Goal: Information Seeking & Learning: Find specific fact

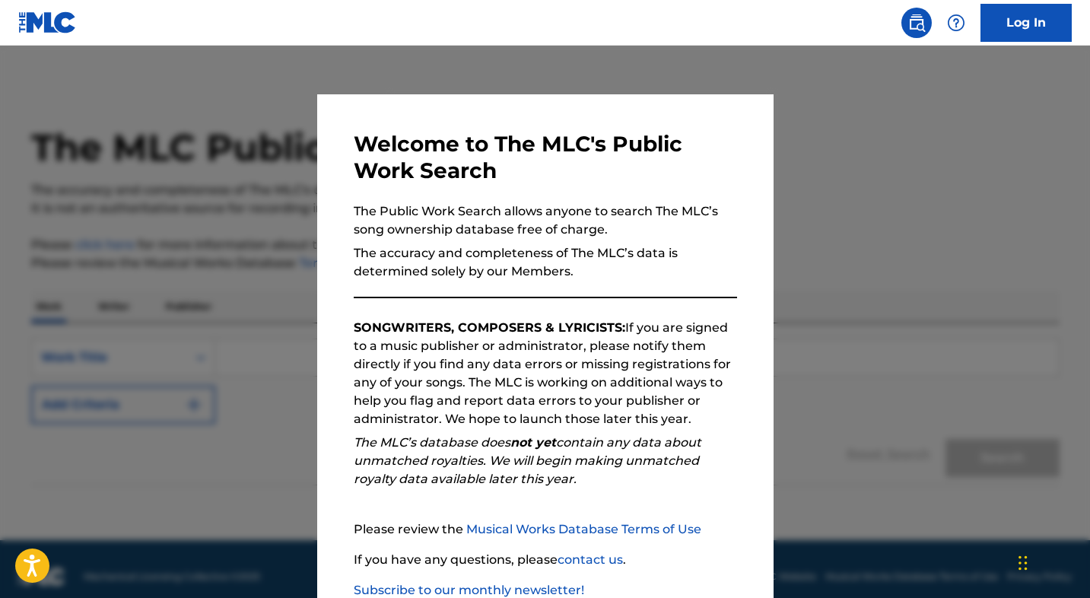
click at [592, 271] on p "The accuracy and completeness of The MLC’s data is determined solely by our Mem…" at bounding box center [545, 262] width 383 height 37
click at [948, 179] on div at bounding box center [545, 345] width 1090 height 598
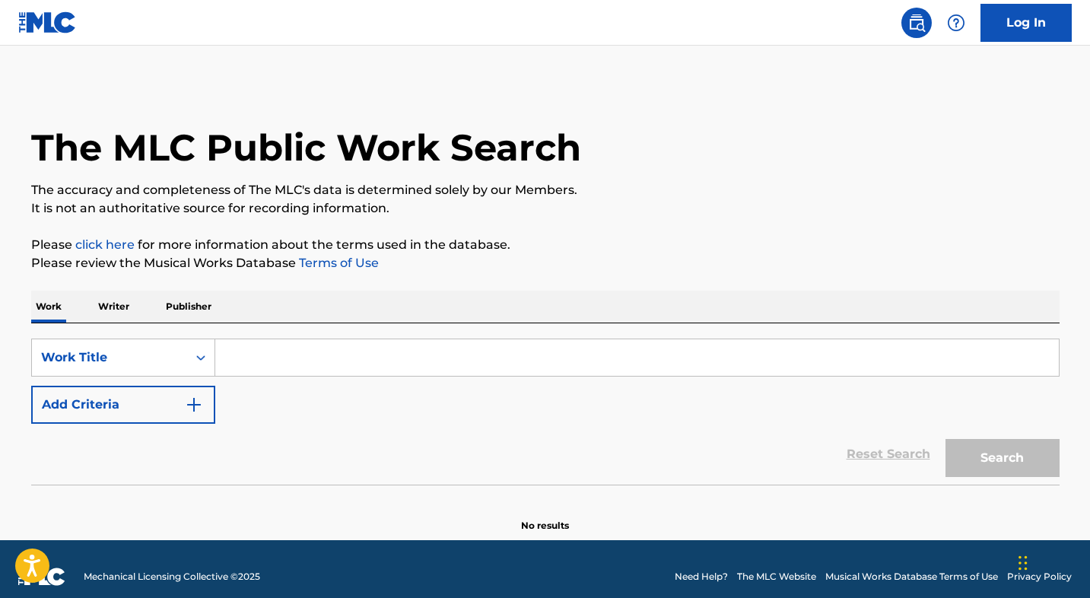
click at [336, 363] on input "Search Form" at bounding box center [636, 357] width 843 height 37
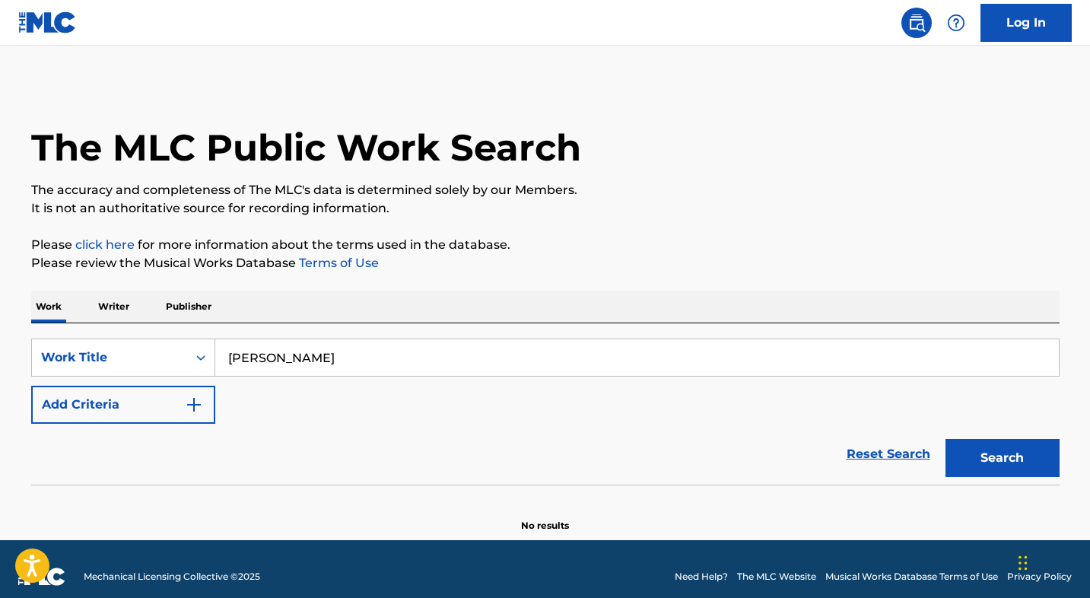
click at [1001, 458] on button "Search" at bounding box center [1002, 458] width 114 height 38
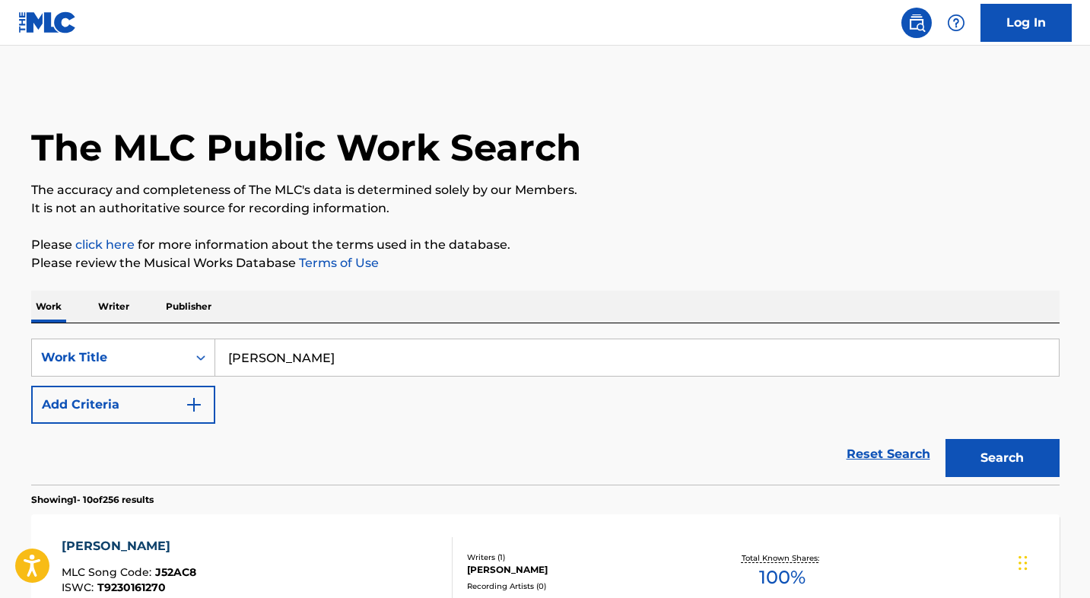
click at [596, 246] on p "Please click here for more information about the terms used in the database." at bounding box center [545, 245] width 1028 height 18
drag, startPoint x: 347, startPoint y: 356, endPoint x: 230, endPoint y: 357, distance: 117.1
click at [230, 357] on input "[PERSON_NAME]" at bounding box center [636, 357] width 843 height 37
type input "ALPHAGARRSONGS"
click at [1001, 458] on button "Search" at bounding box center [1002, 458] width 114 height 38
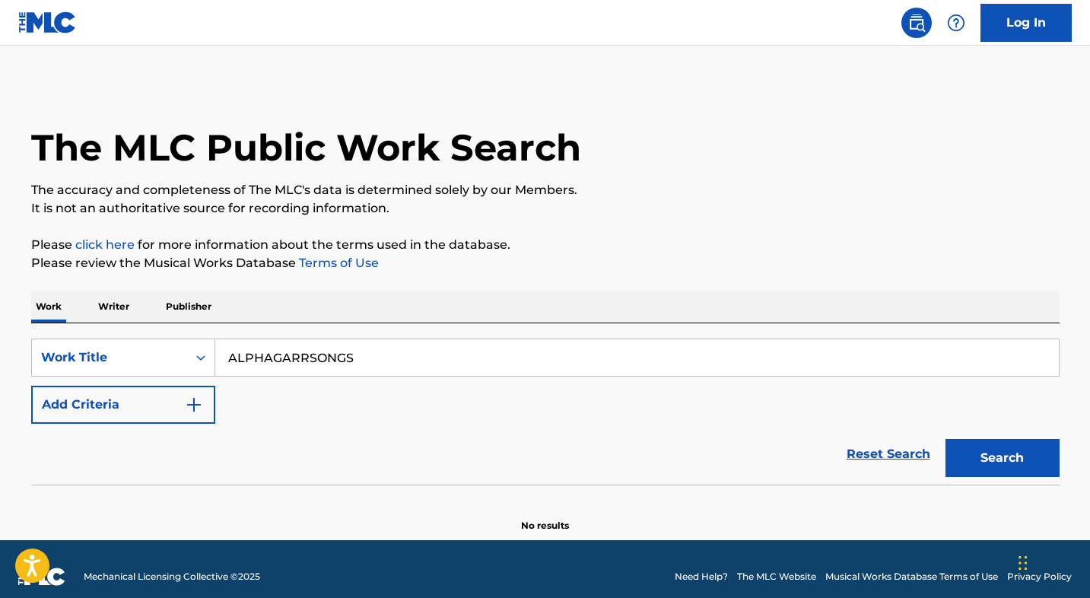
click at [986, 454] on button "Search" at bounding box center [1002, 458] width 114 height 38
click at [123, 307] on p "Writer" at bounding box center [114, 306] width 40 height 32
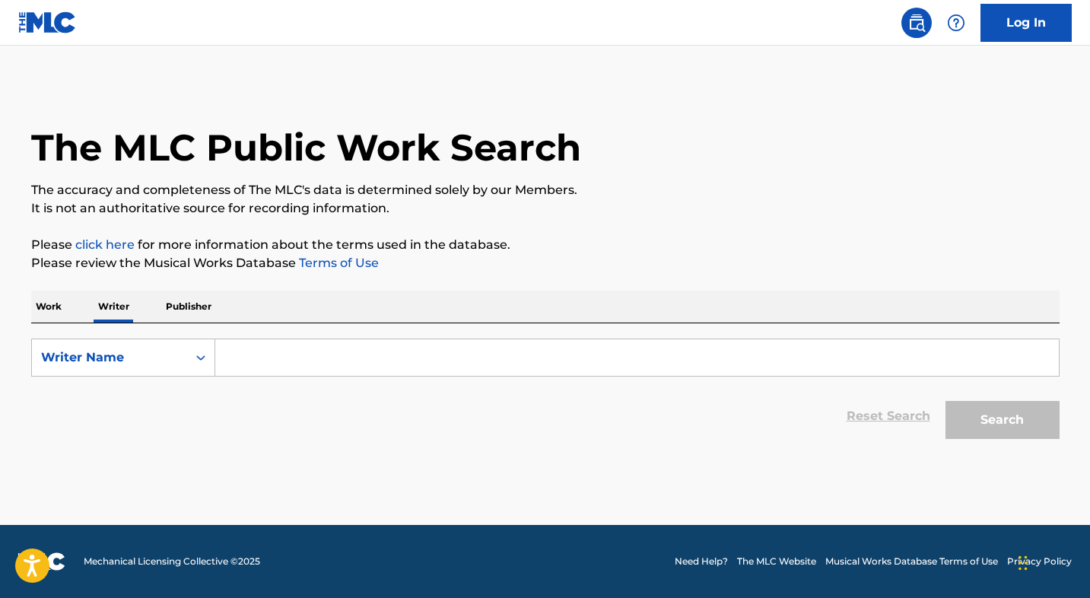
click at [289, 363] on input "Search Form" at bounding box center [636, 357] width 843 height 37
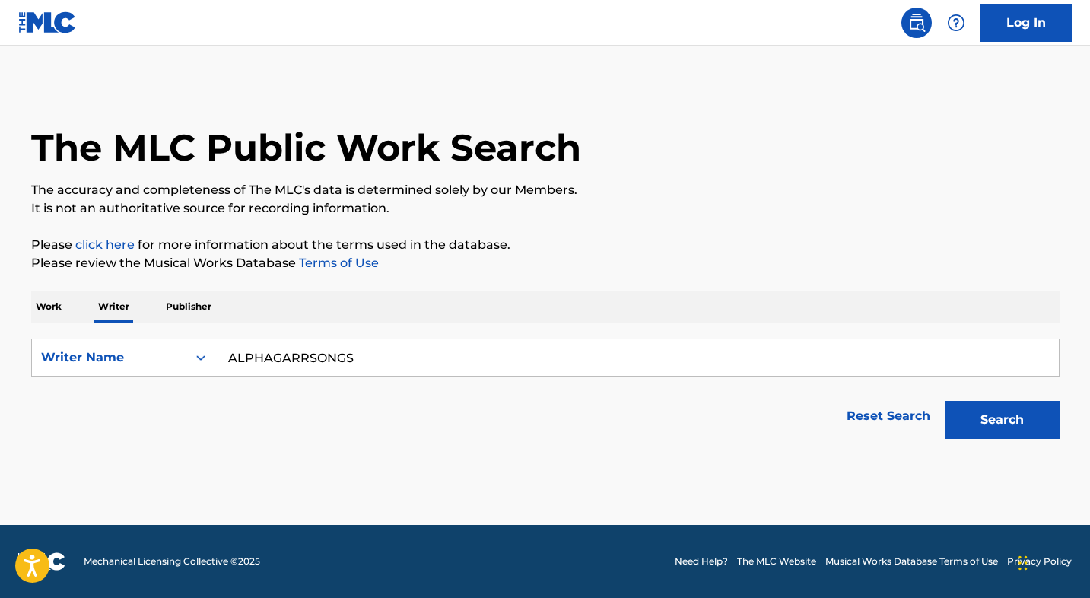
type input "ALPHAGARRSONGS"
click at [1001, 420] on button "Search" at bounding box center [1002, 420] width 114 height 38
click at [981, 417] on button "Search" at bounding box center [1002, 420] width 114 height 38
click at [197, 306] on p "Publisher" at bounding box center [188, 306] width 55 height 32
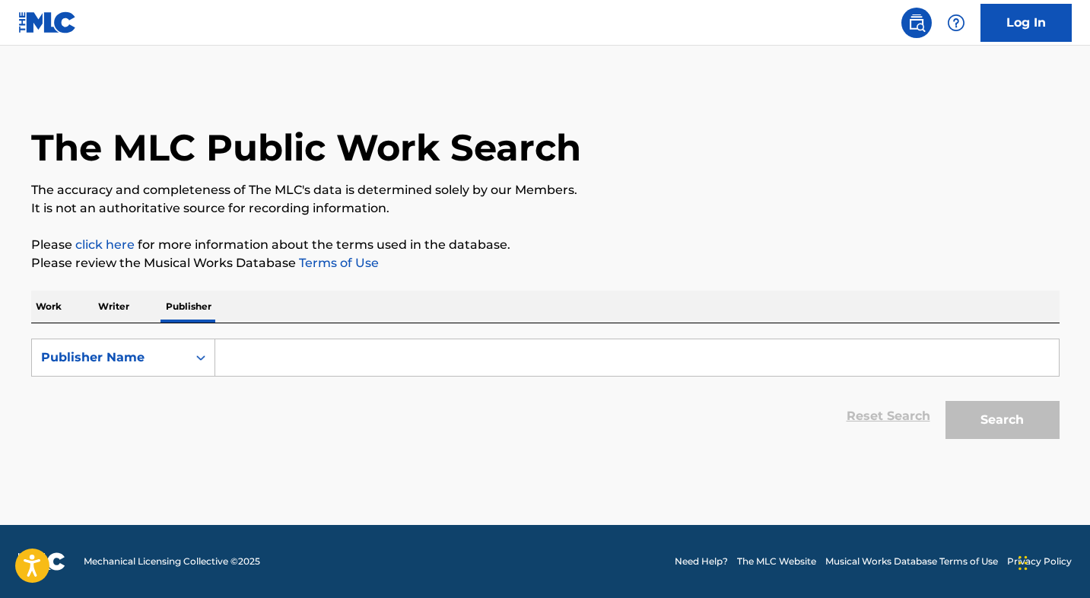
click at [267, 354] on input "Search Form" at bounding box center [636, 357] width 843 height 37
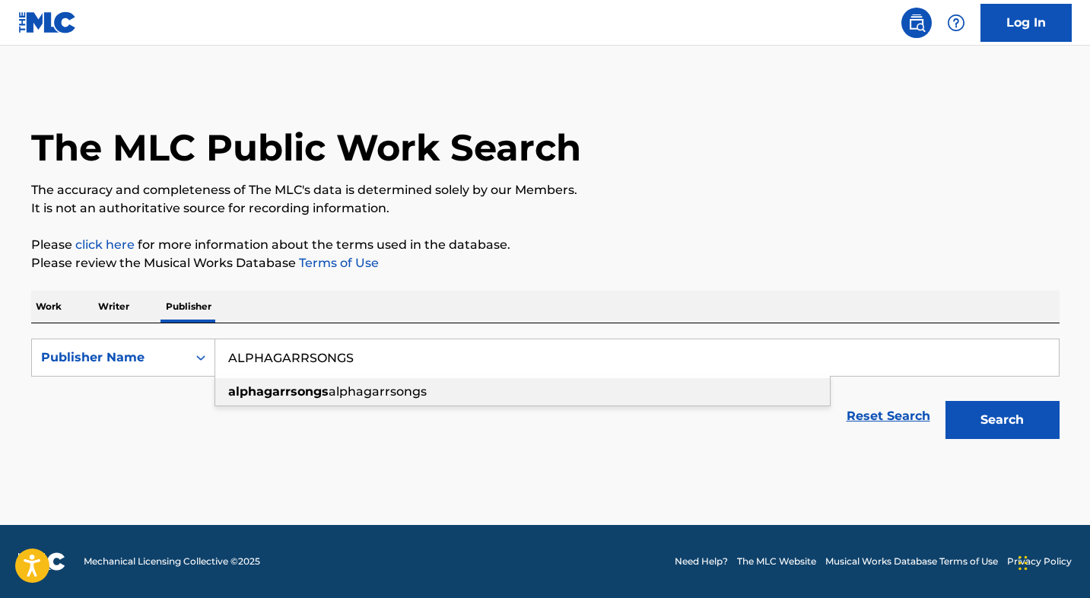
click at [286, 382] on div "alphagarrsongs alphagarrsongs" at bounding box center [522, 391] width 614 height 27
type input "alphagarrsongs alphagarrsongs"
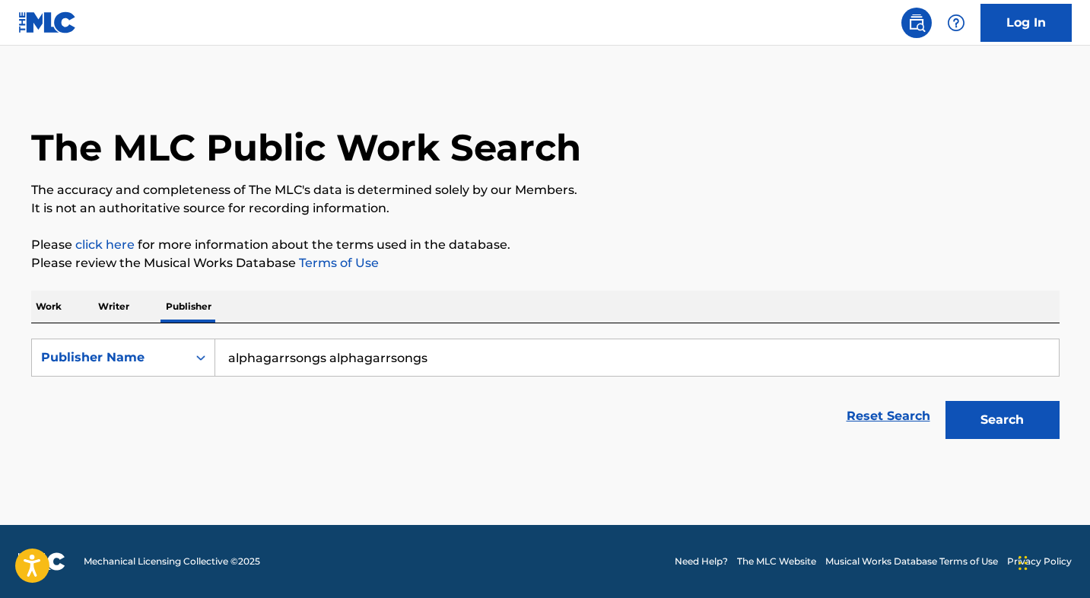
click at [1019, 433] on button "Search" at bounding box center [1002, 420] width 114 height 38
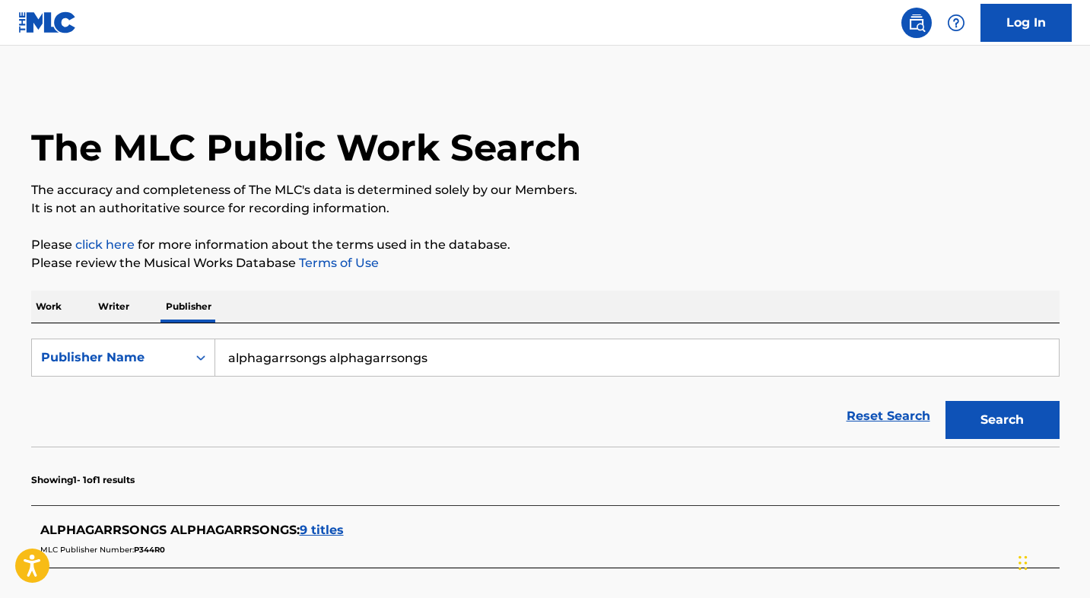
click at [880, 221] on div "The MLC Public Work Search The accuracy and completeness of The MLC's data is d…" at bounding box center [545, 374] width 1065 height 580
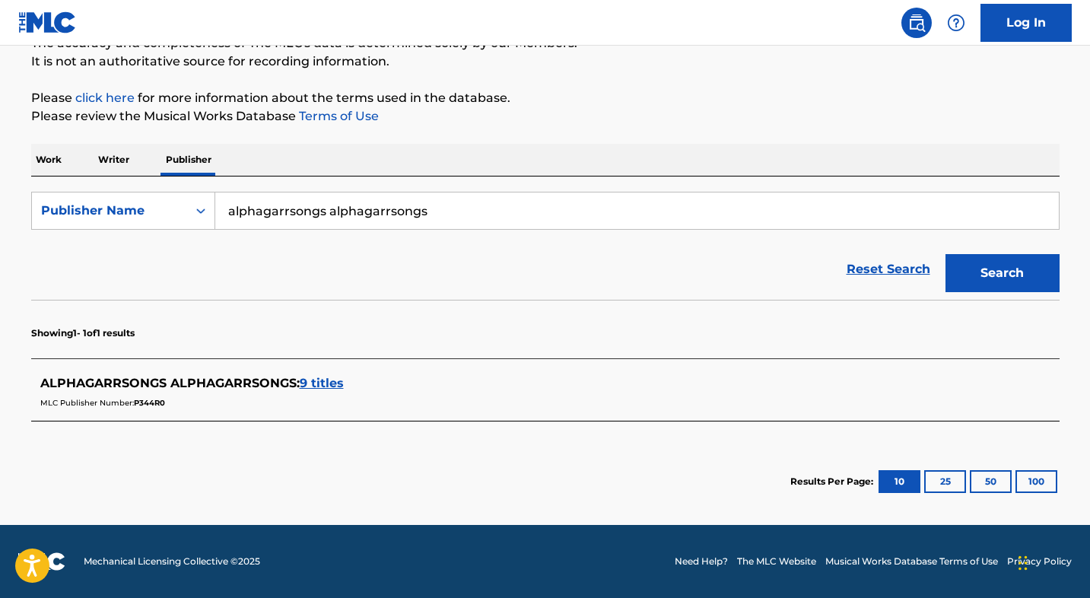
scroll to position [147, 0]
click at [325, 382] on span "9 titles" at bounding box center [322, 383] width 44 height 14
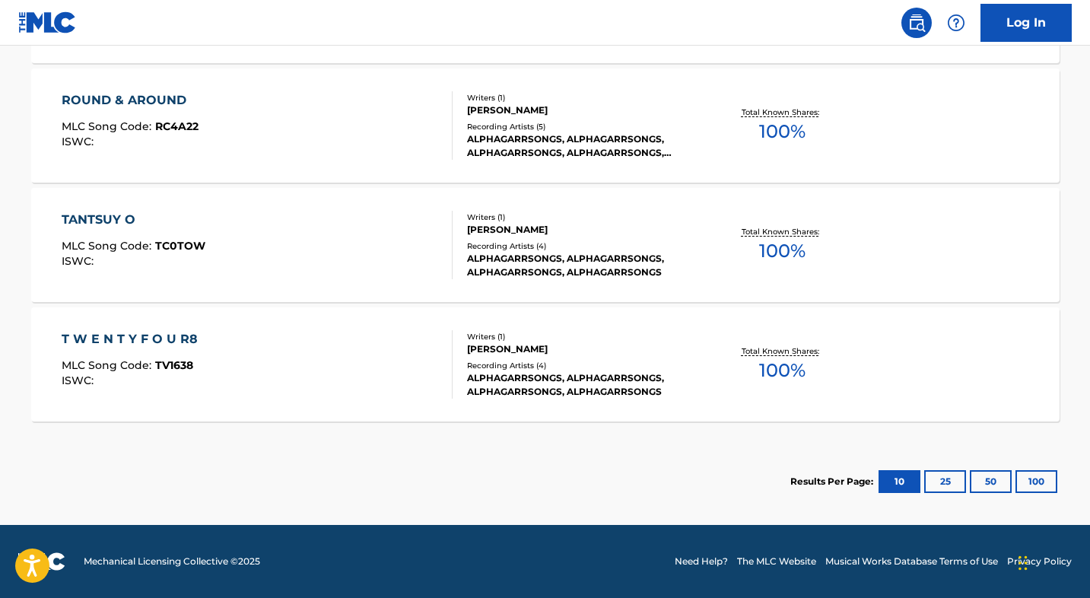
scroll to position [1199, 0]
click at [1042, 481] on button "100" at bounding box center [1036, 481] width 42 height 23
click at [535, 136] on div "ALPHAGARRSONGS, ALPHAGARRSONGS, ALPHAGARRSONGS, ALPHAGARRSONGS, ALPHAGARRSONGS" at bounding box center [582, 145] width 230 height 27
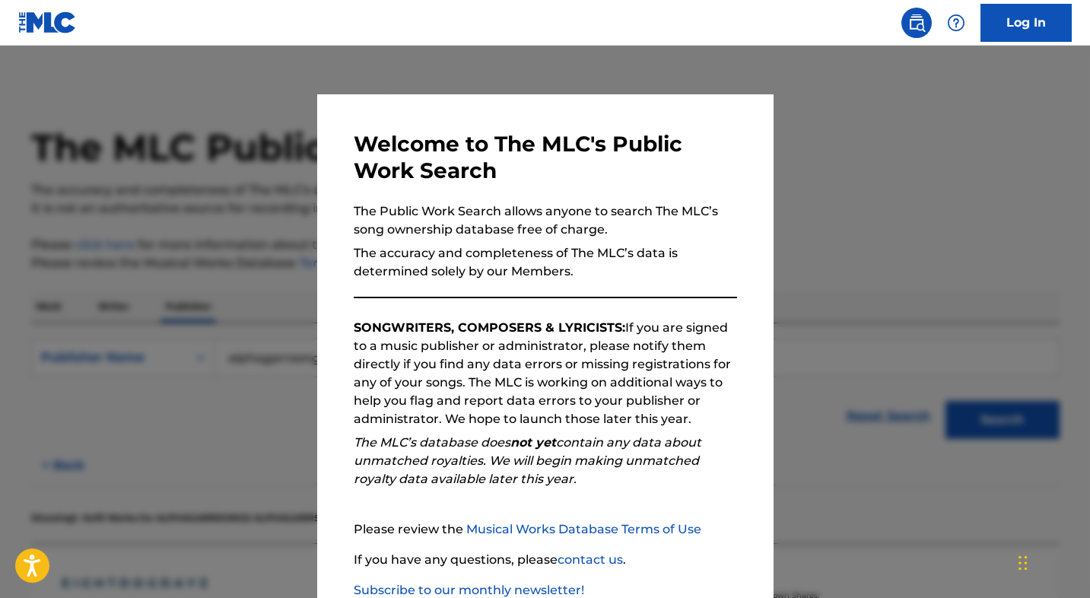
click at [852, 275] on div at bounding box center [545, 345] width 1090 height 598
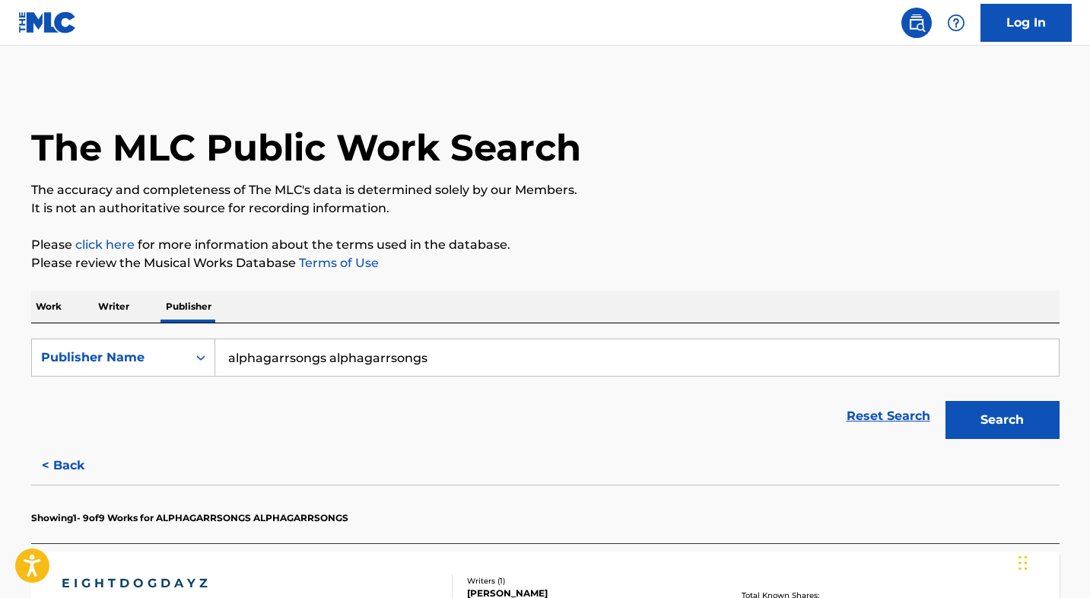
click at [436, 357] on input "alphagarrsongs alphagarrsongs" at bounding box center [636, 357] width 843 height 37
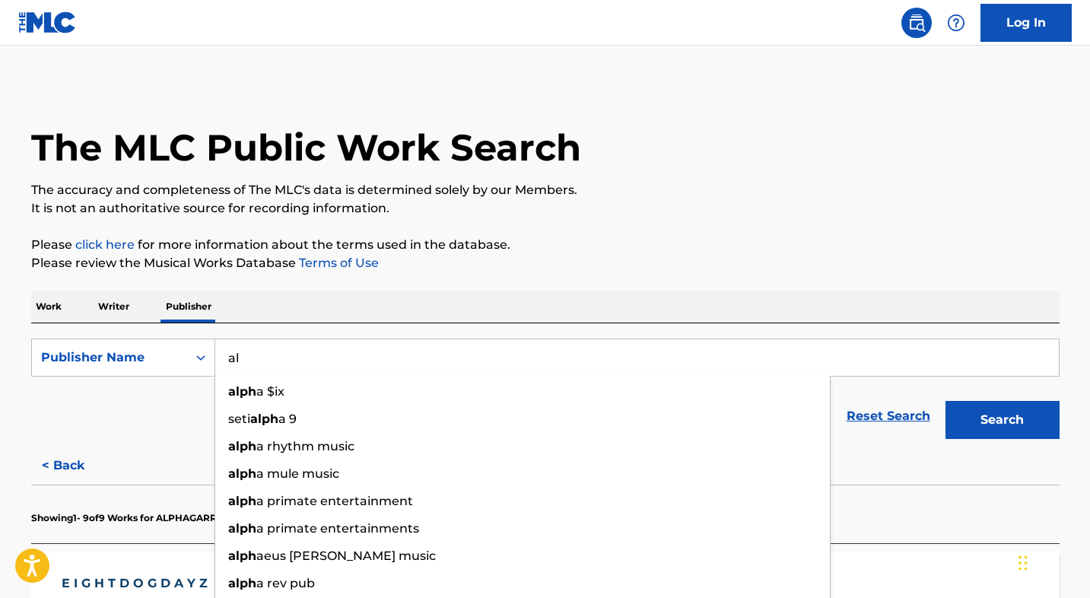
type input "a"
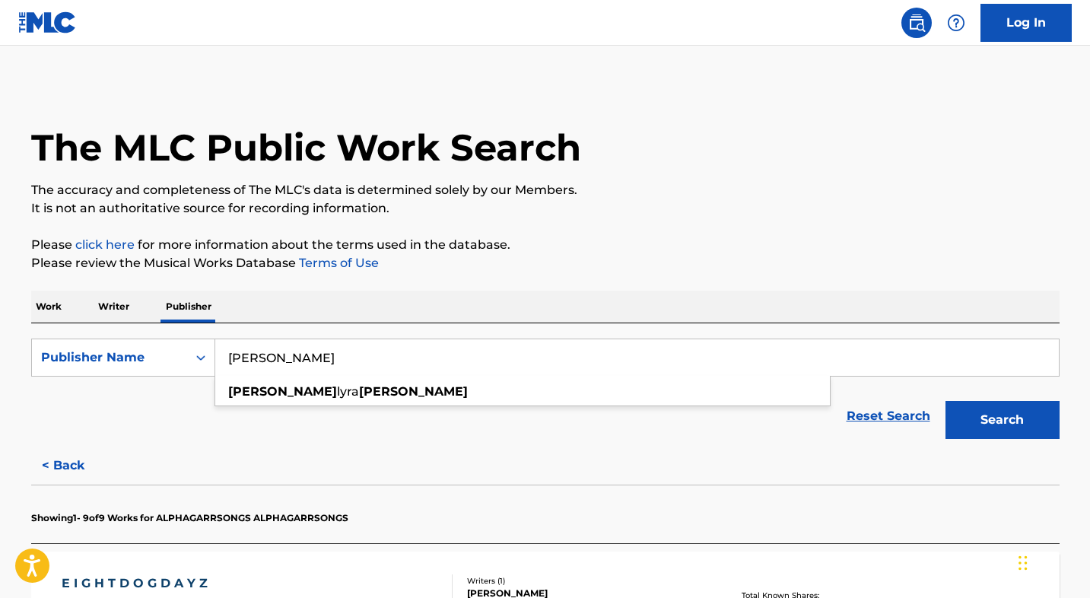
type input "[PERSON_NAME]"
click at [1001, 420] on button "Search" at bounding box center [1002, 420] width 114 height 38
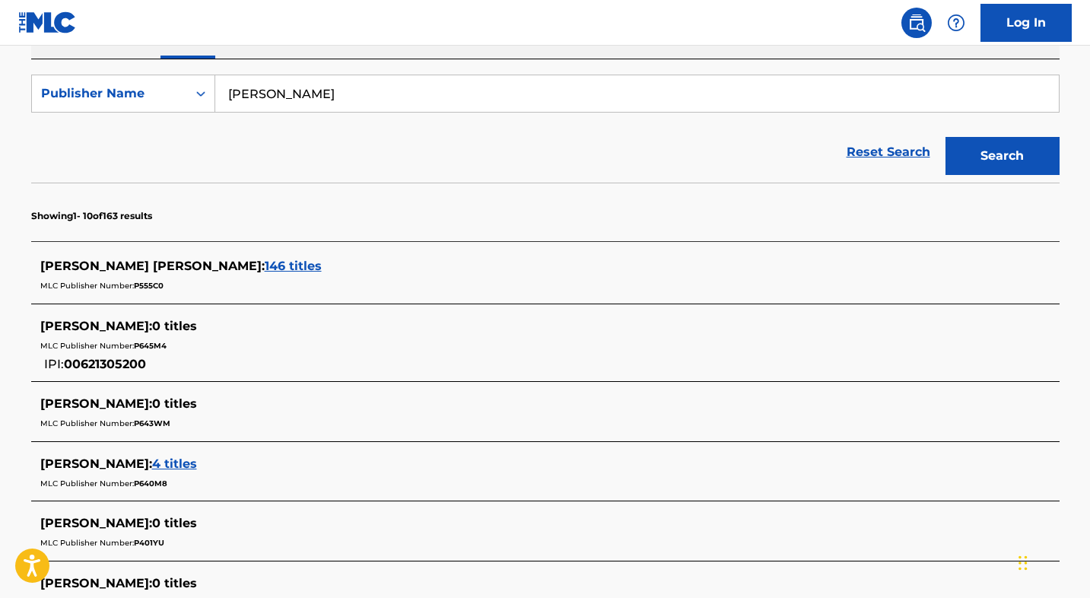
scroll to position [260, 0]
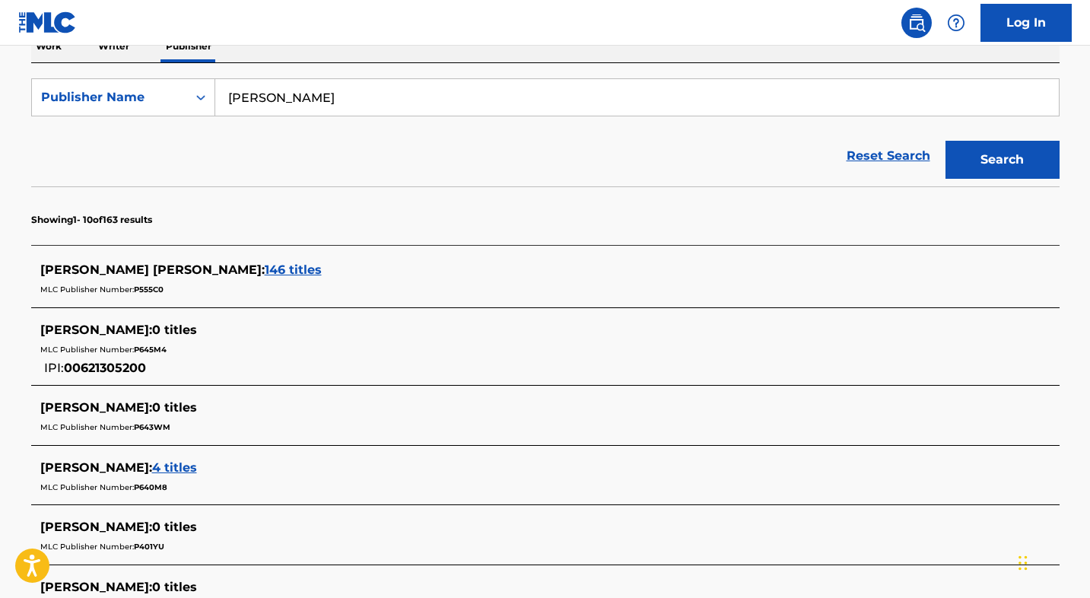
click at [265, 268] on span "146 titles" at bounding box center [293, 269] width 57 height 14
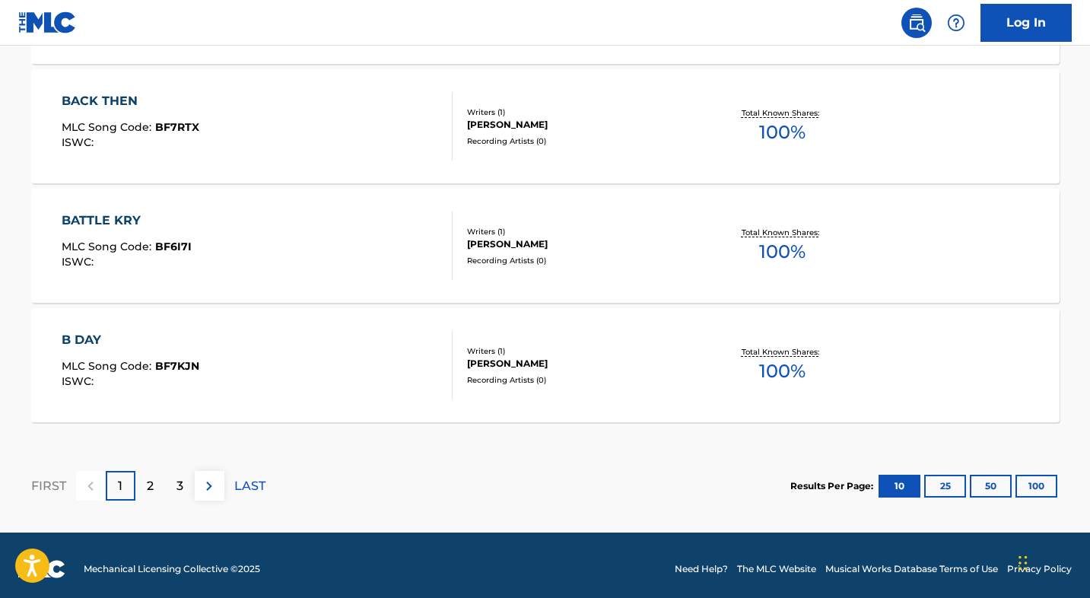
scroll to position [1329, 0]
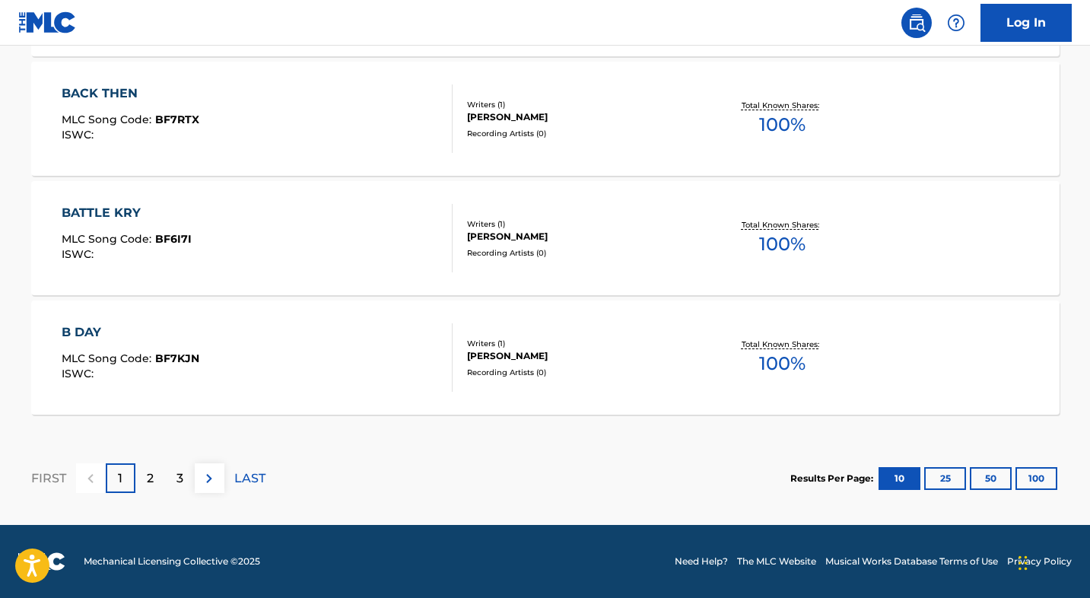
click at [182, 471] on p "3" at bounding box center [179, 478] width 7 height 18
click at [181, 475] on p "4" at bounding box center [180, 478] width 8 height 18
click at [211, 478] on img at bounding box center [209, 478] width 18 height 18
click at [215, 481] on img at bounding box center [209, 478] width 18 height 18
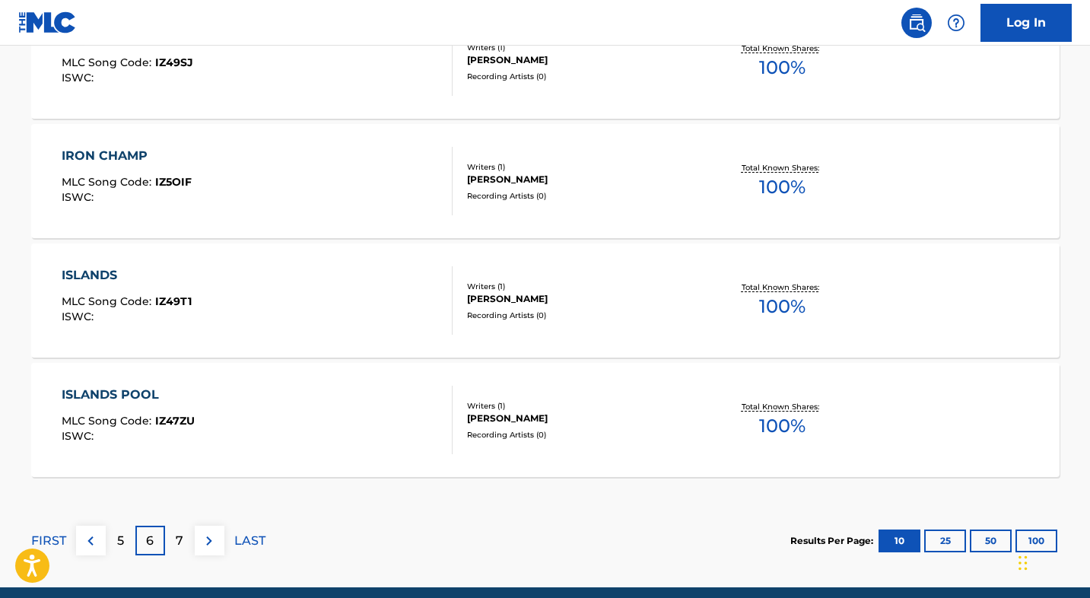
scroll to position [1327, 0]
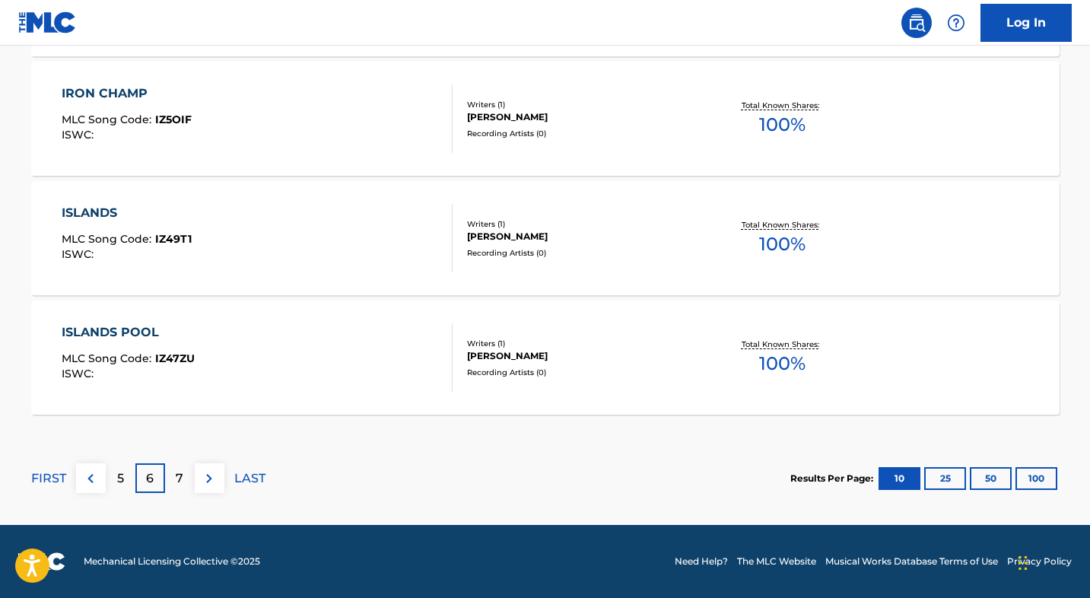
click at [222, 478] on button at bounding box center [210, 478] width 30 height 30
click at [209, 481] on img at bounding box center [209, 478] width 18 height 18
click at [206, 480] on img at bounding box center [209, 478] width 18 height 18
click at [210, 472] on img at bounding box center [209, 478] width 18 height 18
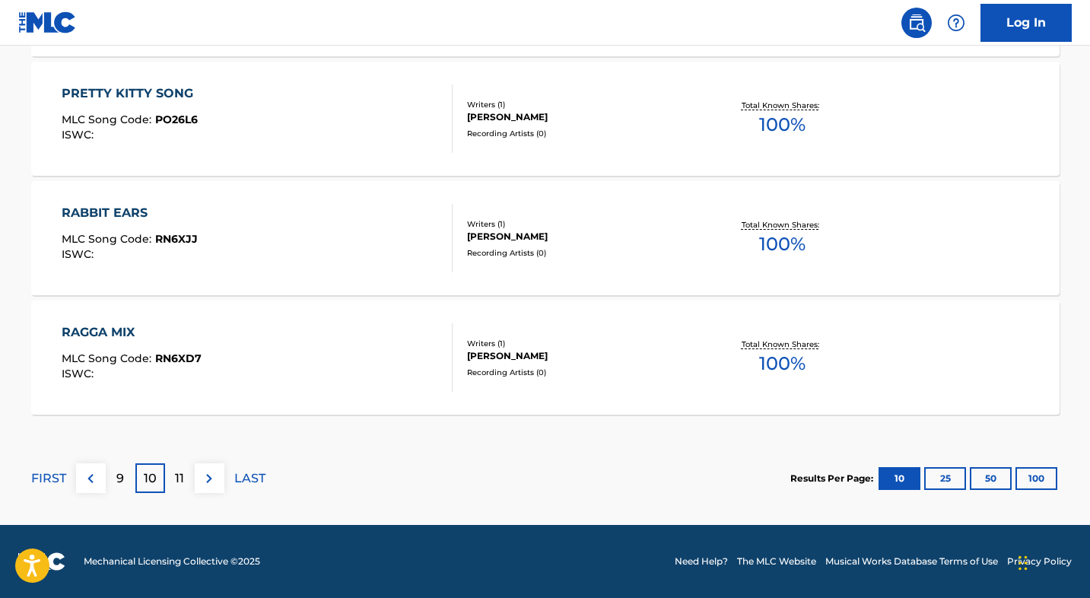
click at [1036, 478] on button "100" at bounding box center [1036, 478] width 42 height 23
click at [180, 484] on img at bounding box center [179, 478] width 18 height 18
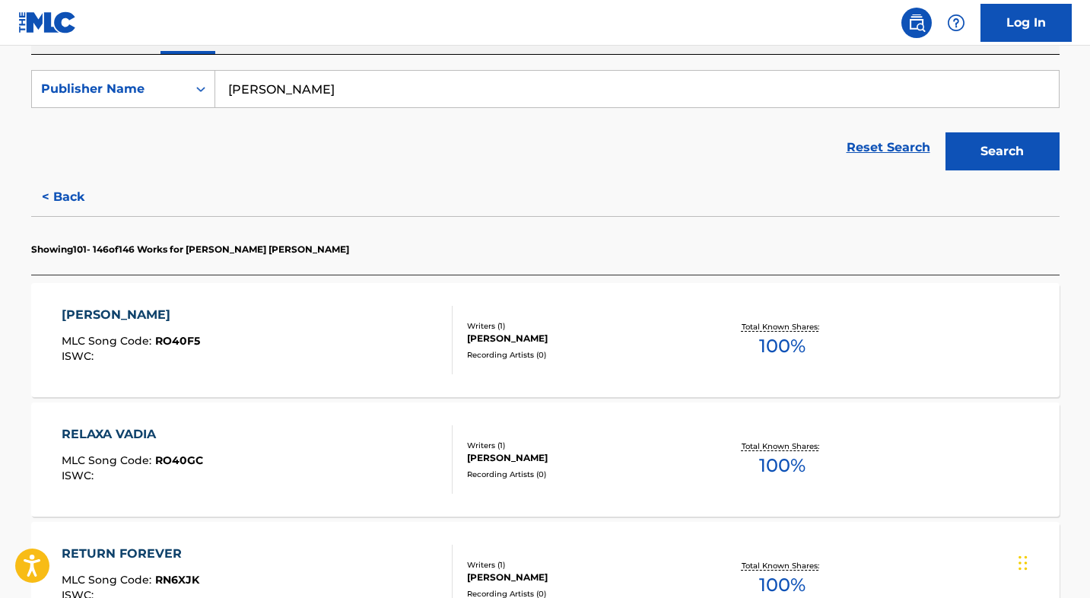
scroll to position [246, 0]
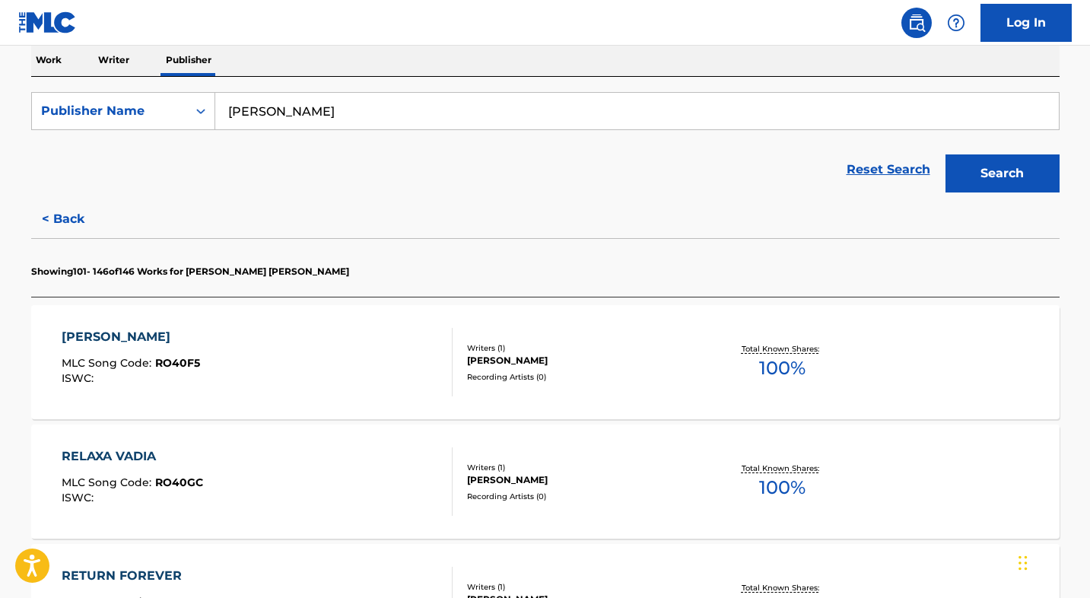
click at [115, 62] on p "Writer" at bounding box center [114, 60] width 40 height 32
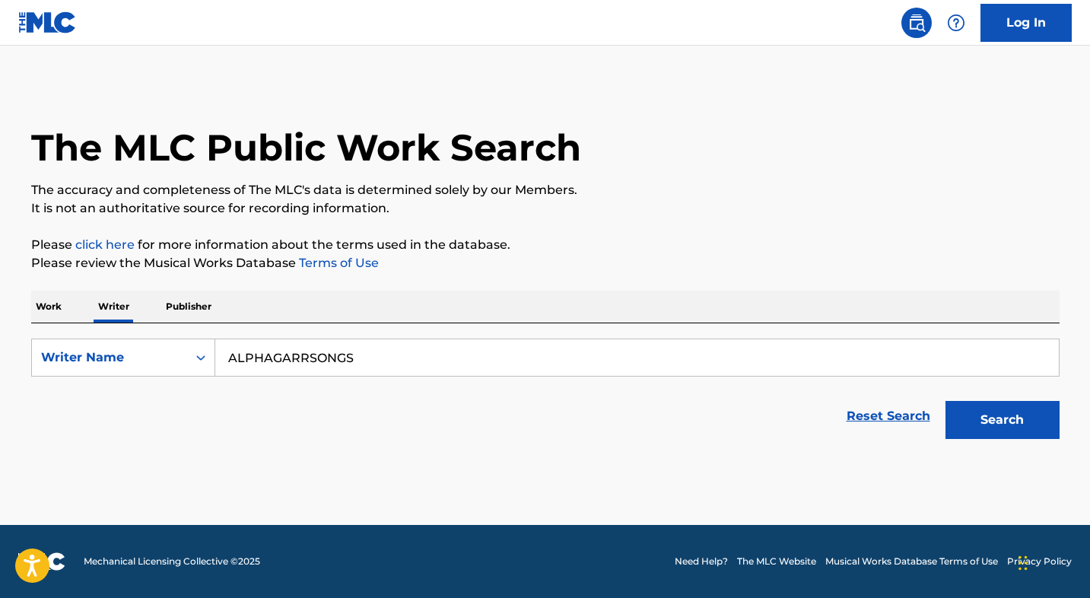
click at [995, 420] on button "Search" at bounding box center [1002, 420] width 114 height 38
drag, startPoint x: 431, startPoint y: 357, endPoint x: 231, endPoint y: 364, distance: 200.1
click at [231, 364] on input "ALPHAGARRSONGS" at bounding box center [636, 357] width 843 height 37
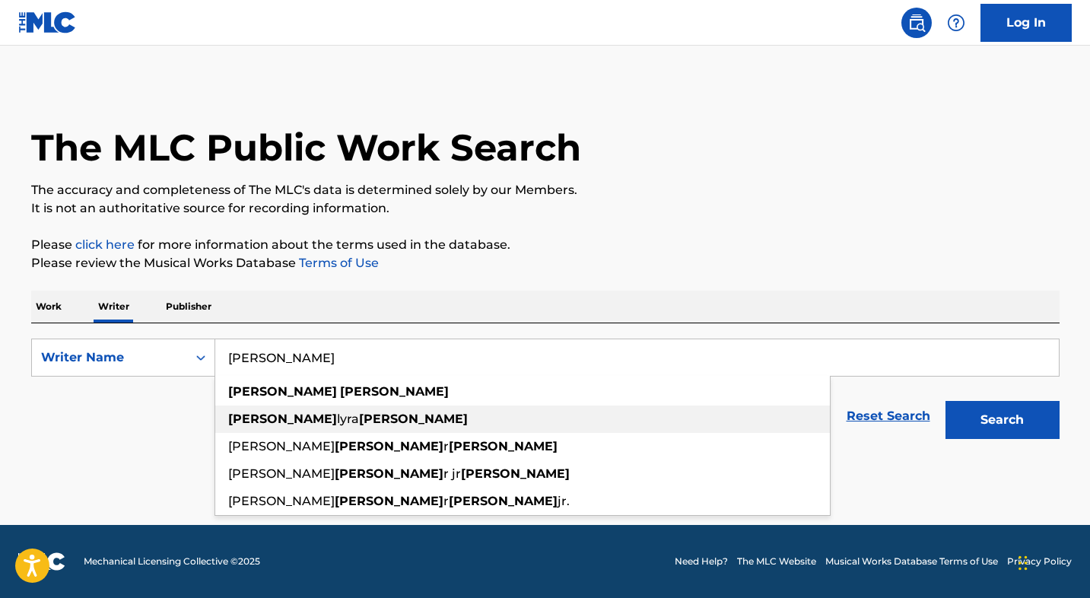
click at [254, 417] on strong "[PERSON_NAME]" at bounding box center [282, 418] width 109 height 14
type input "[PERSON_NAME] [PERSON_NAME]"
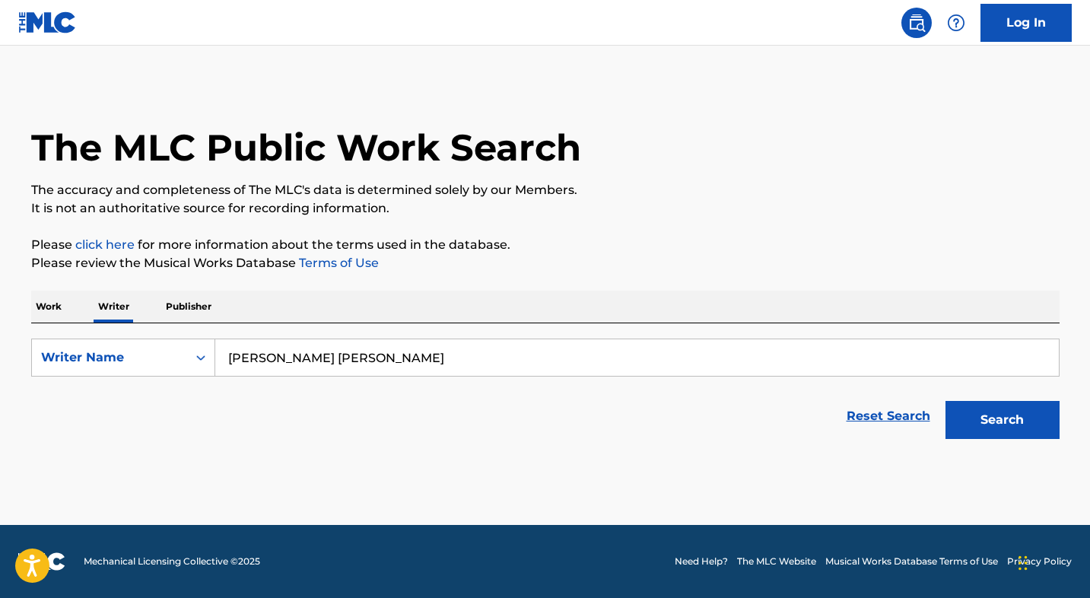
click at [997, 417] on button "Search" at bounding box center [1002, 420] width 114 height 38
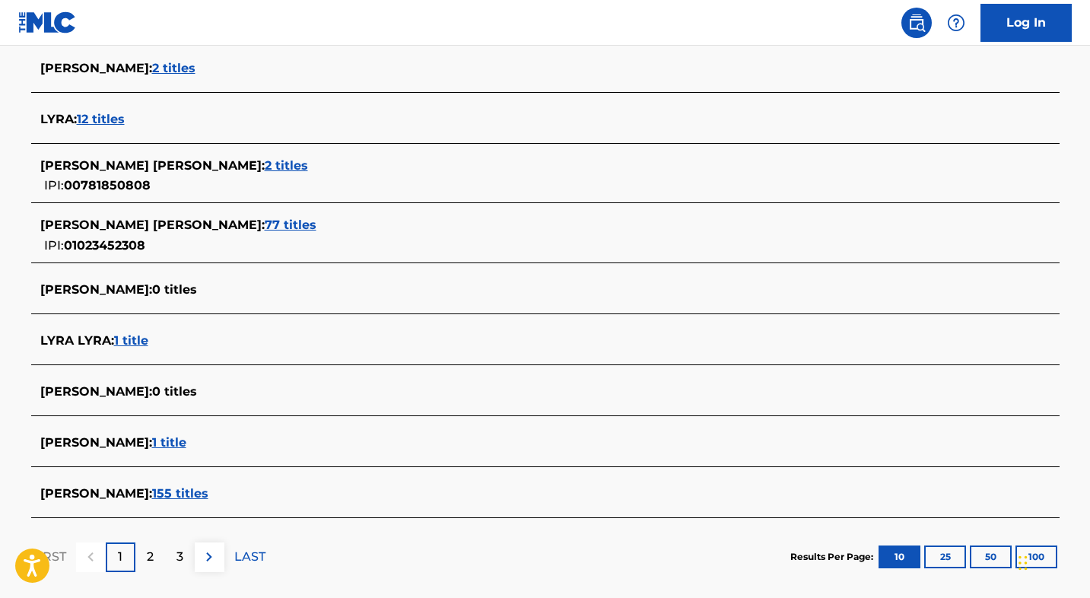
scroll to position [490, 0]
click at [170, 486] on span "155 titles" at bounding box center [180, 492] width 56 height 14
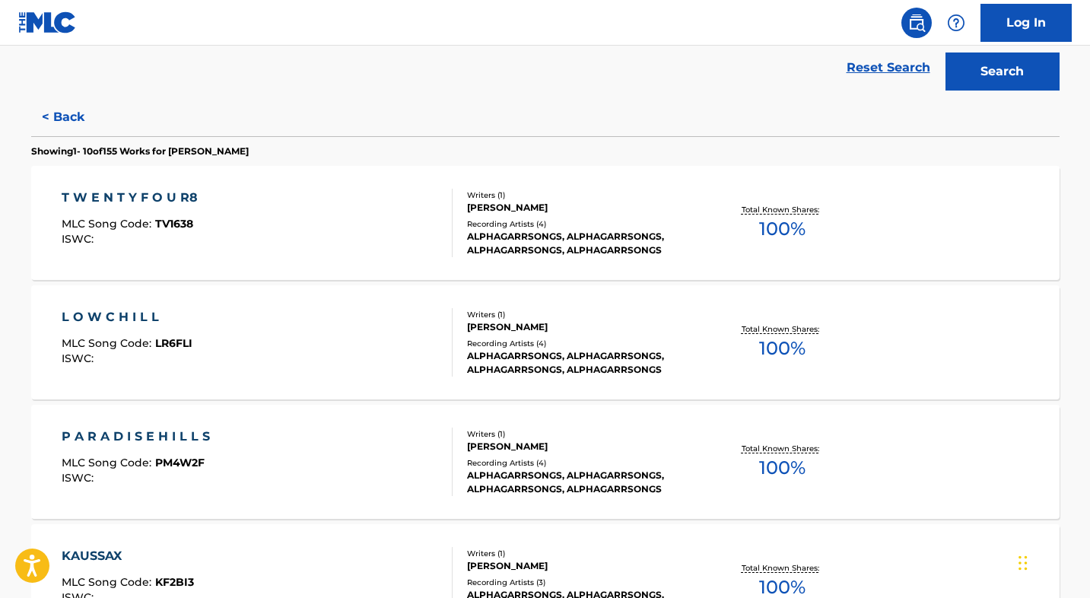
scroll to position [341, 0]
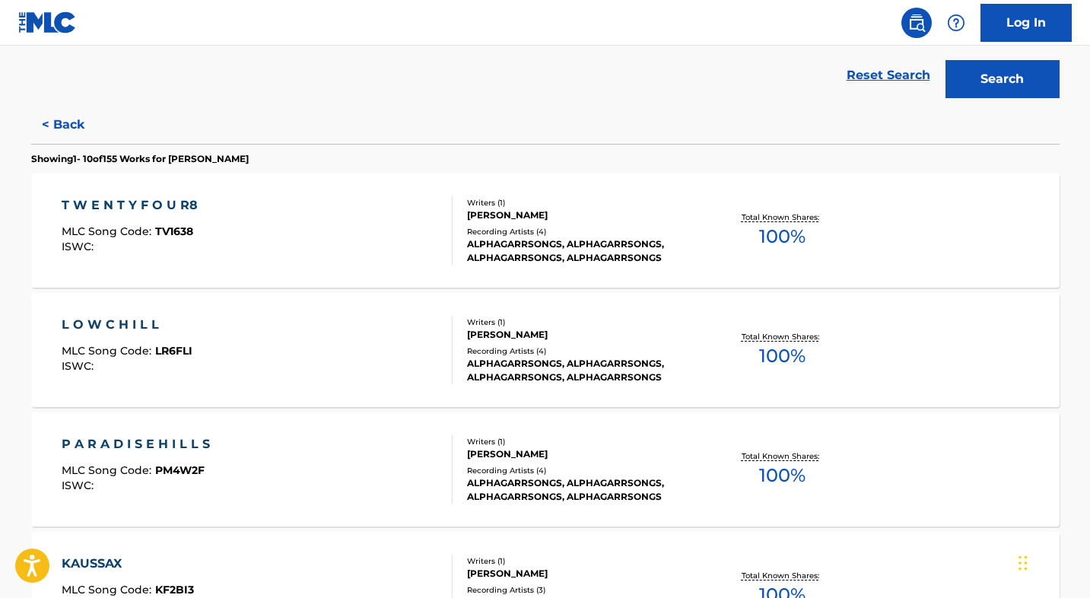
click at [626, 254] on div "ALPHAGARRSONGS, ALPHAGARRSONGS, ALPHAGARRSONGS, ALPHAGARRSONGS" at bounding box center [582, 250] width 230 height 27
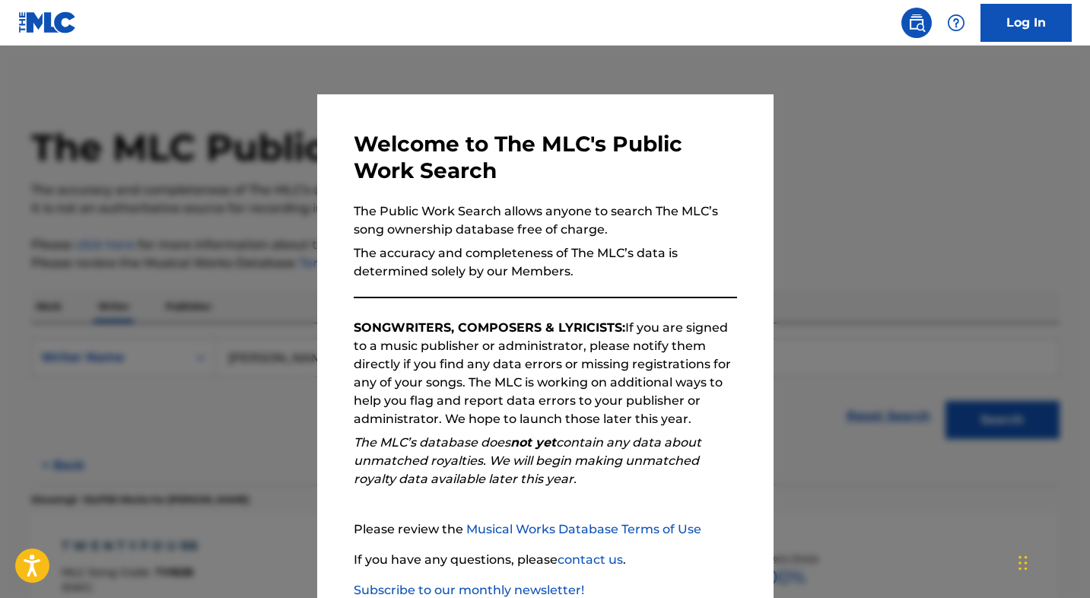
click at [893, 141] on div at bounding box center [545, 345] width 1090 height 598
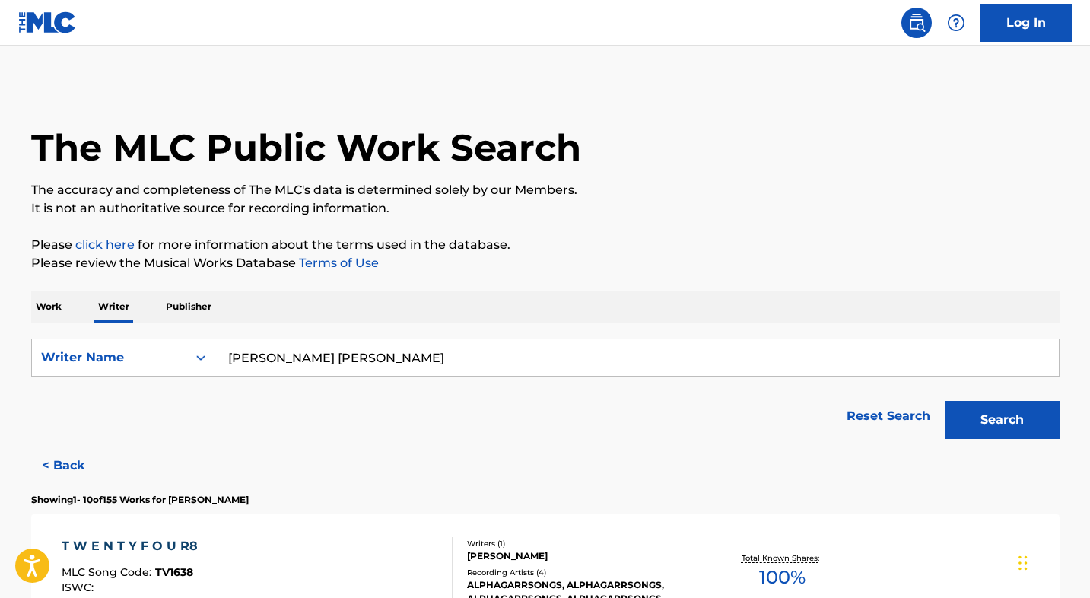
click at [289, 363] on input "[PERSON_NAME] [PERSON_NAME]" at bounding box center [636, 357] width 843 height 37
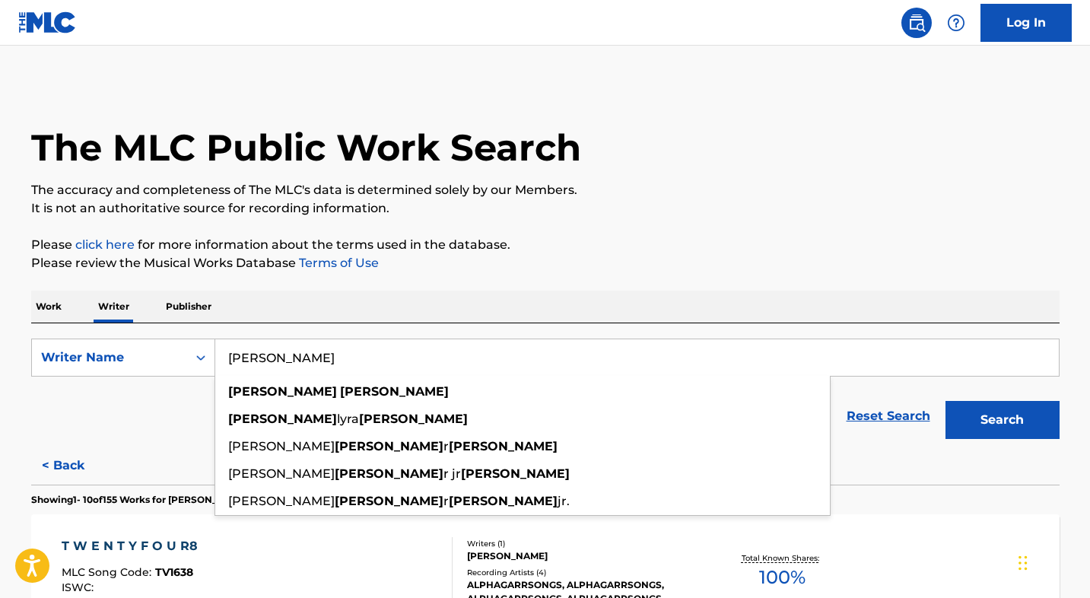
type input "[PERSON_NAME]"
click at [1001, 420] on button "Search" at bounding box center [1002, 420] width 114 height 38
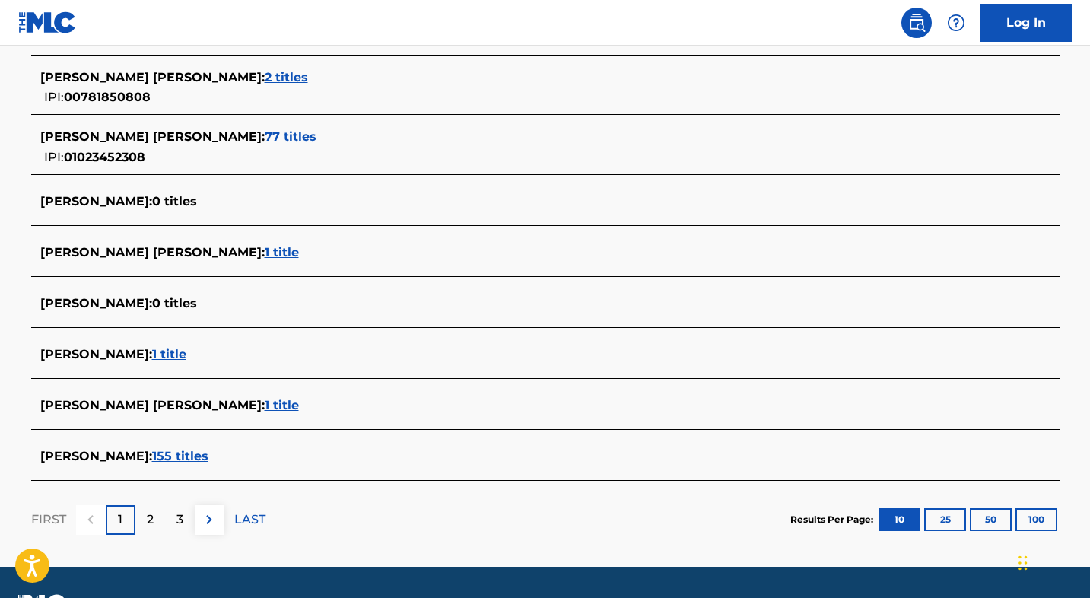
scroll to position [568, 0]
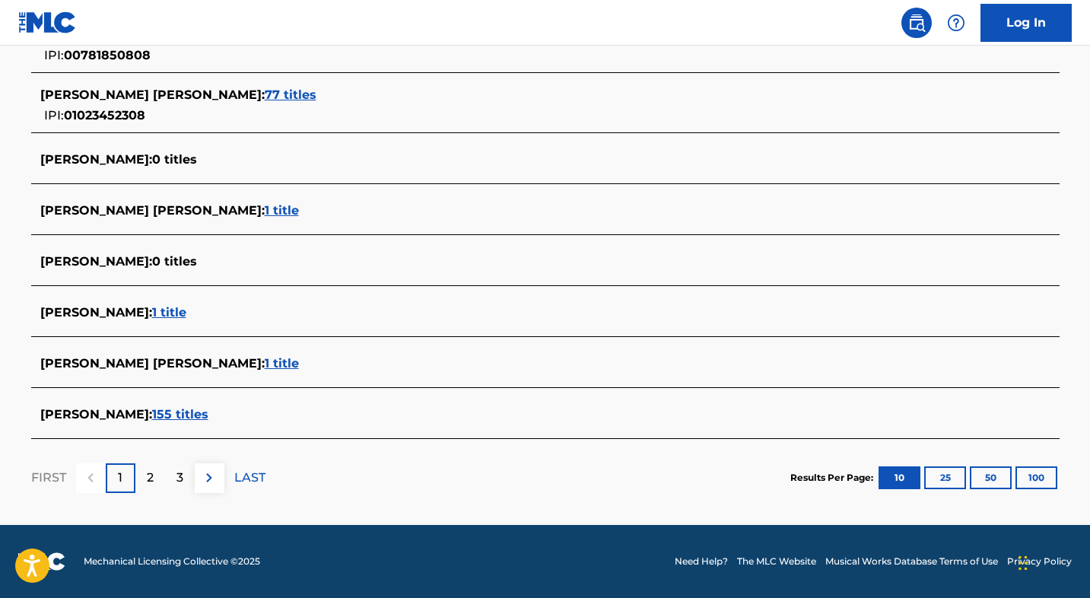
click at [204, 472] on img at bounding box center [209, 477] width 18 height 18
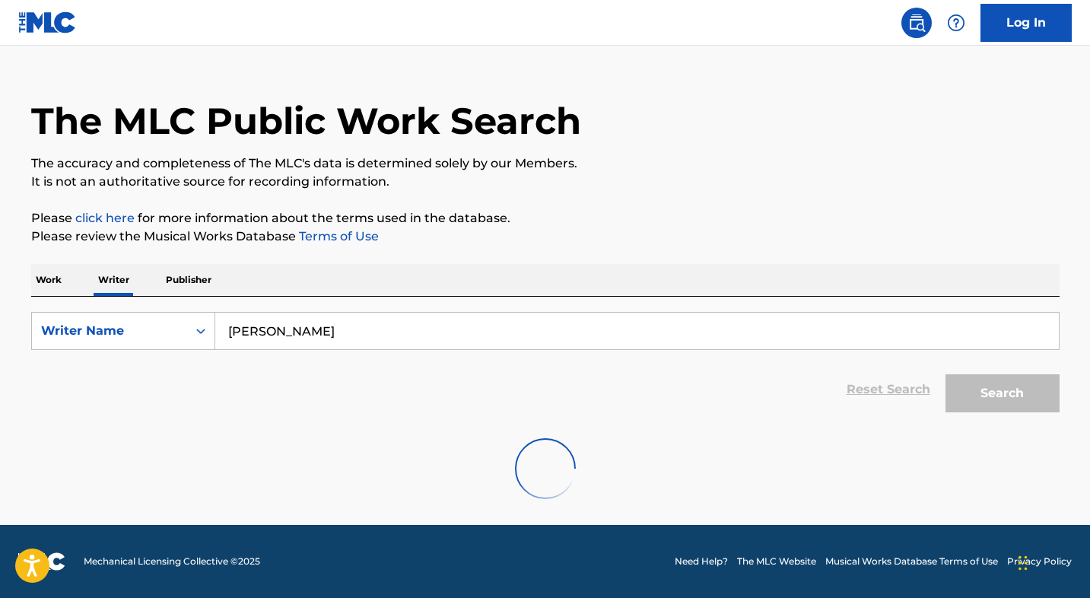
scroll to position [27, 0]
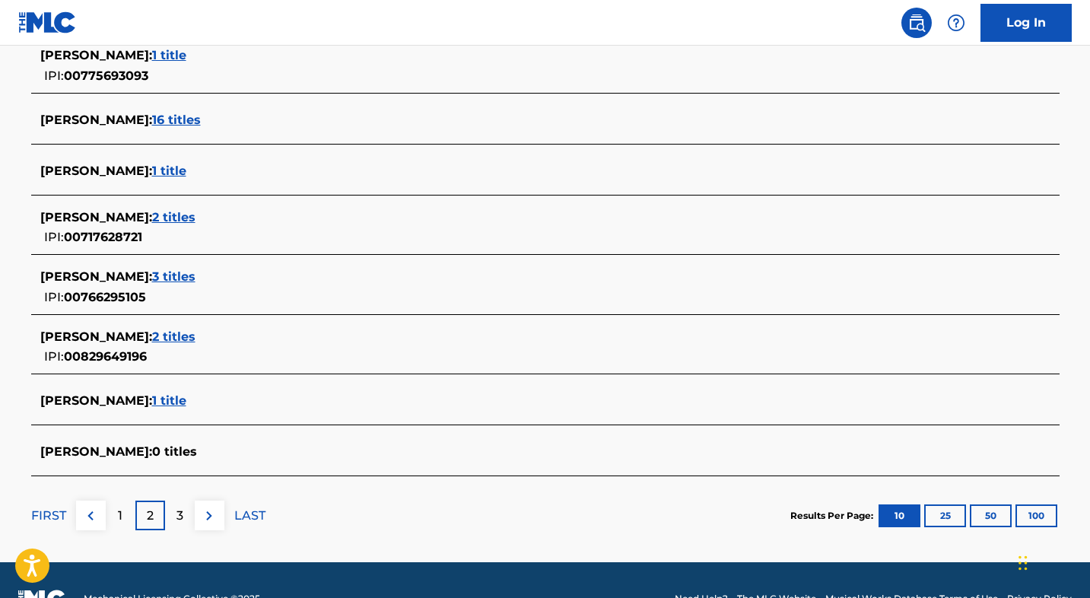
click at [119, 511] on p "1" at bounding box center [120, 515] width 5 height 18
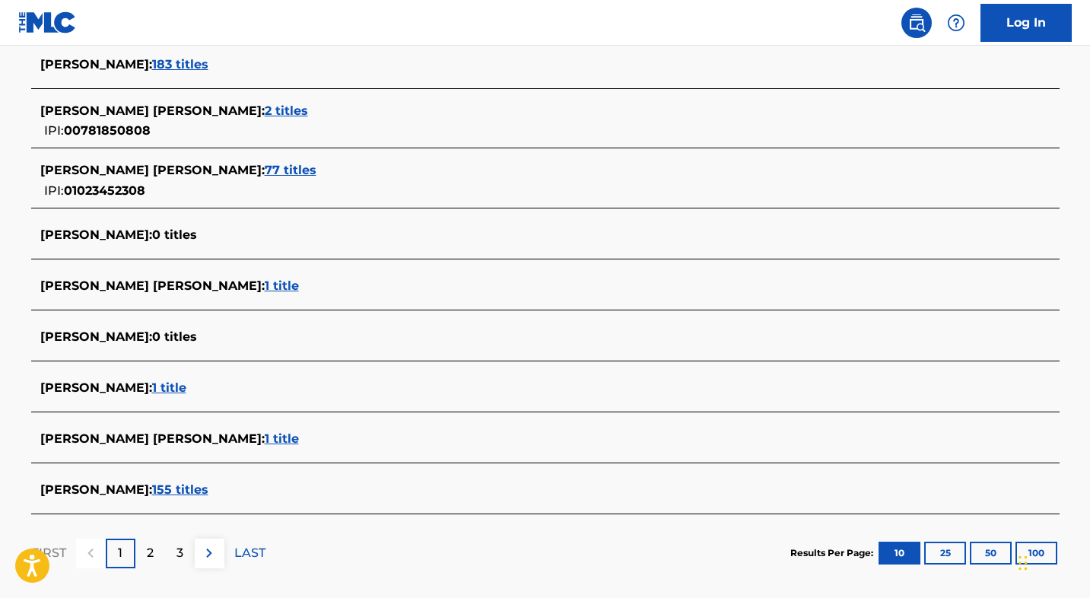
scroll to position [498, 0]
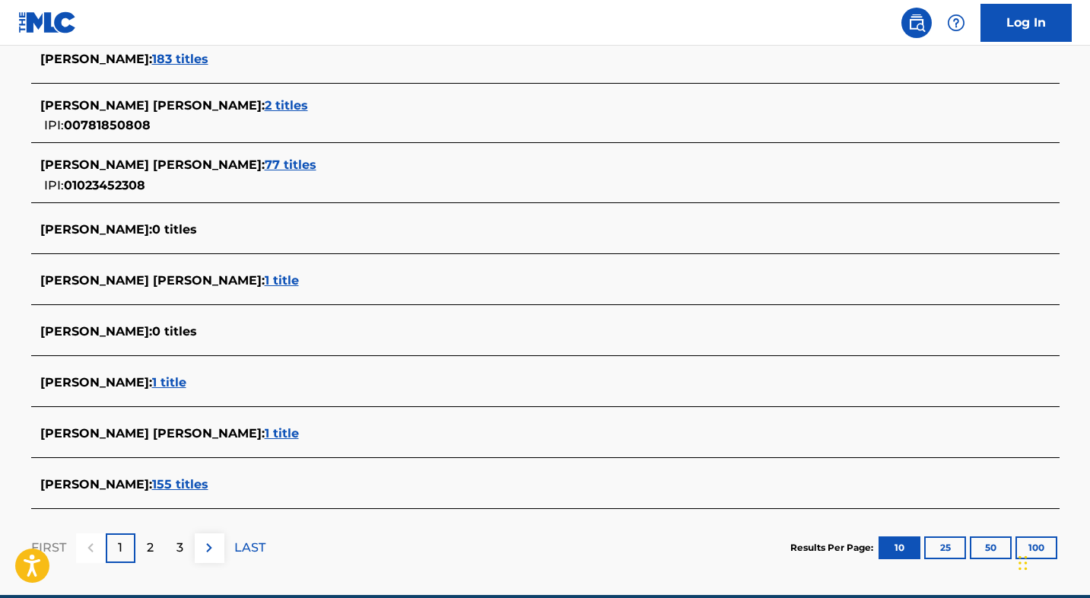
click at [265, 161] on span "77 titles" at bounding box center [291, 164] width 52 height 14
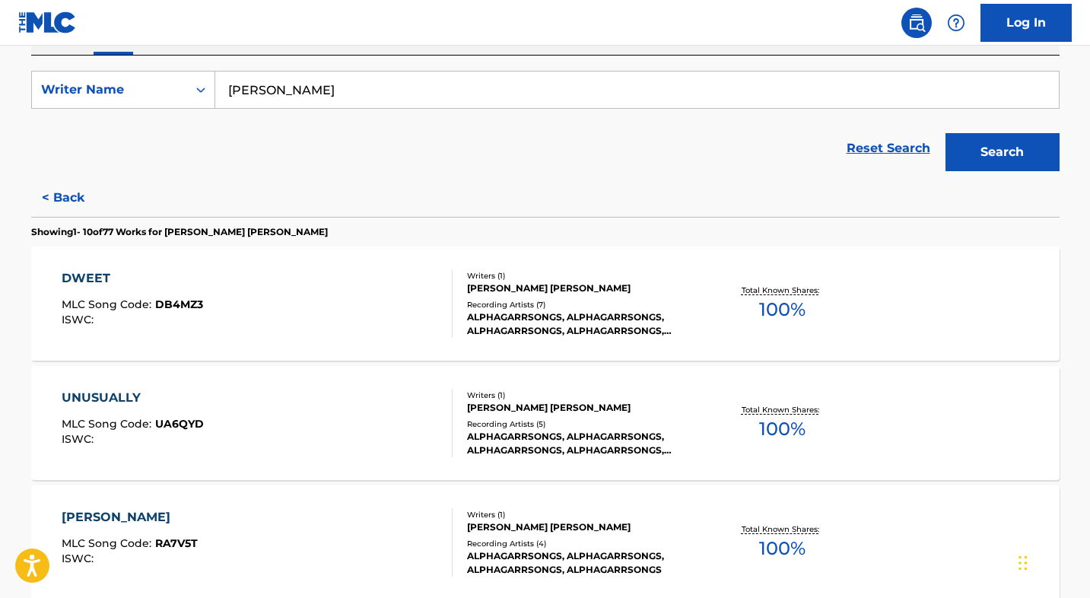
scroll to position [30, 0]
